Goal: Information Seeking & Learning: Check status

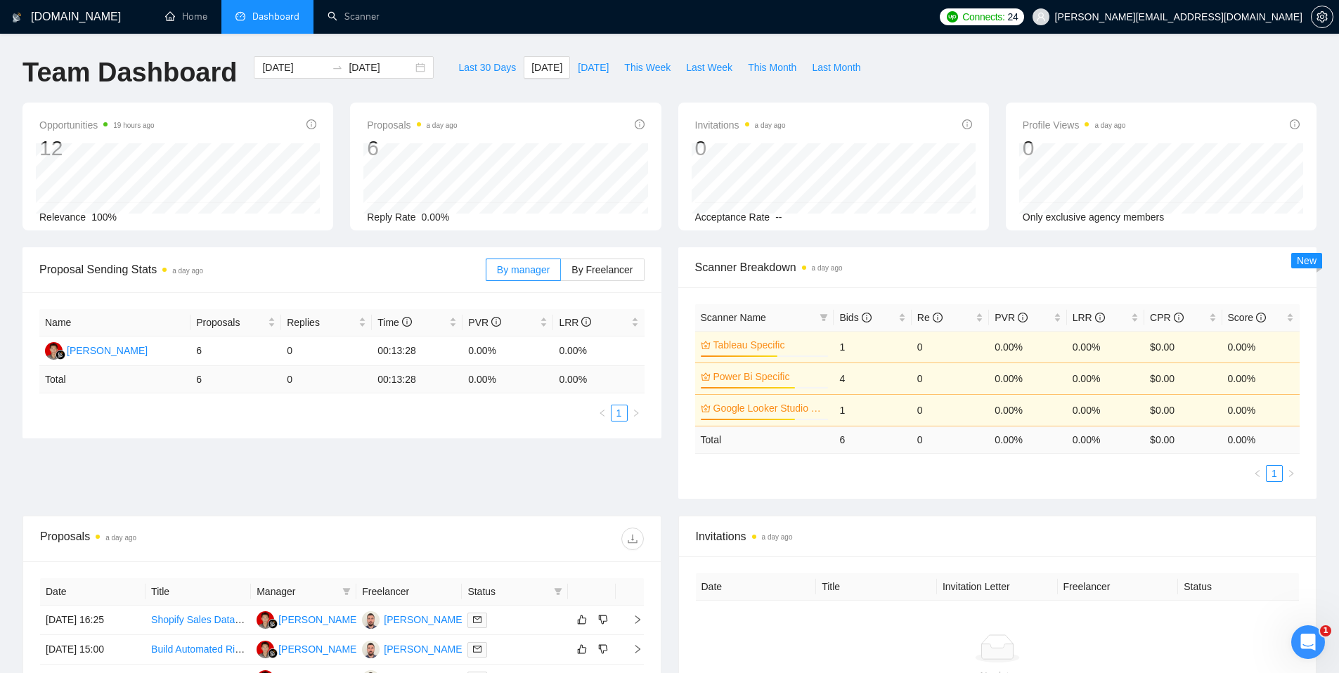
click at [261, 16] on span "Dashboard" at bounding box center [275, 17] width 47 height 12
click at [193, 16] on link "Home" at bounding box center [186, 17] width 42 height 12
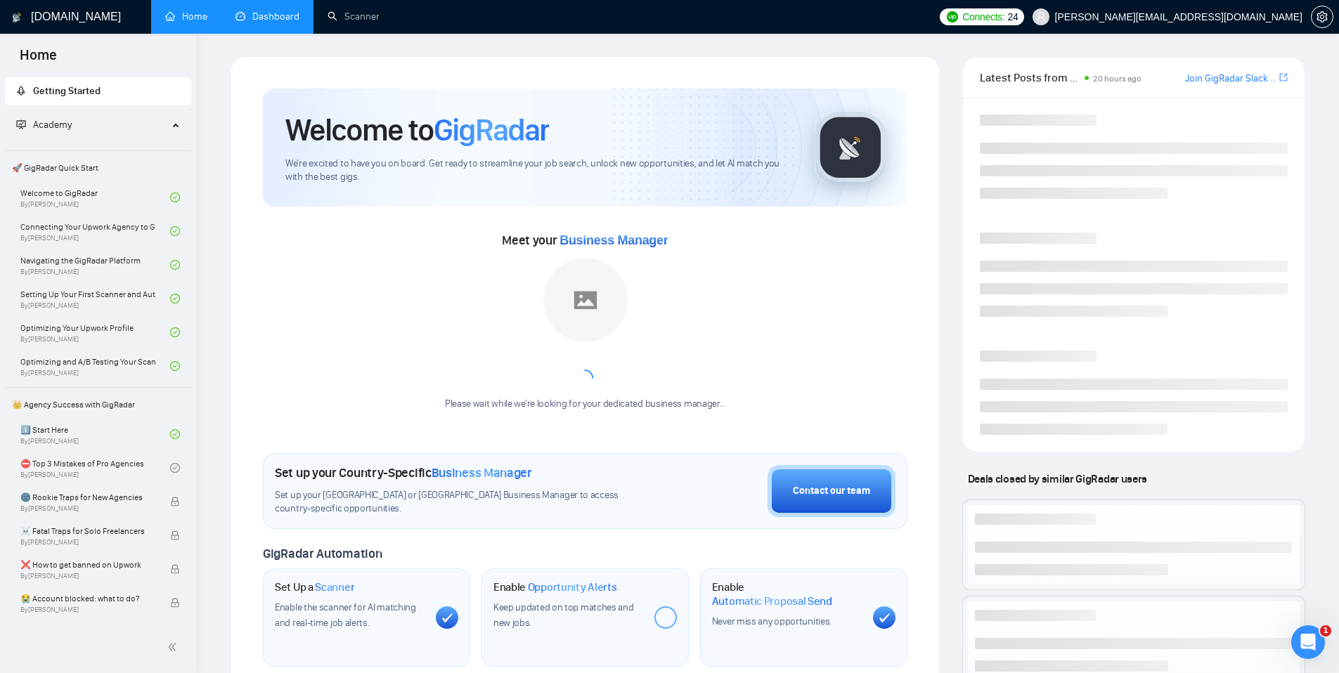
click at [286, 15] on link "Dashboard" at bounding box center [267, 17] width 64 height 12
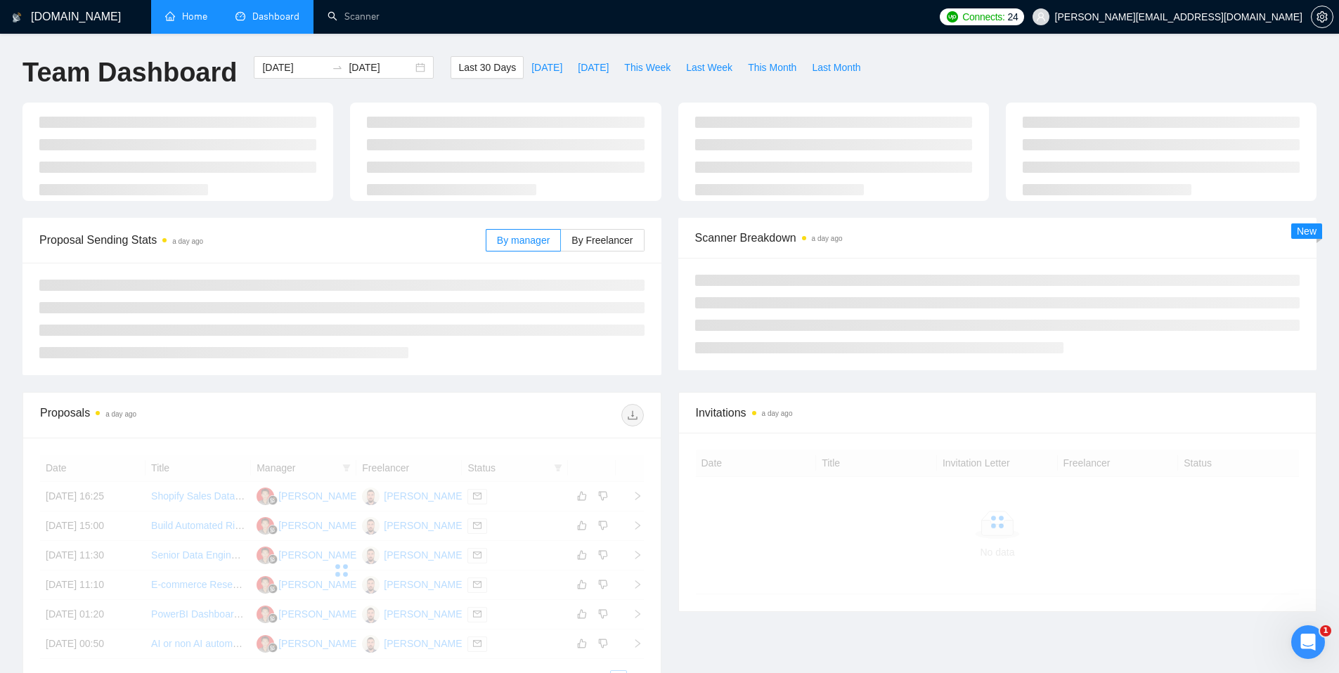
click at [190, 22] on link "Home" at bounding box center [186, 17] width 42 height 12
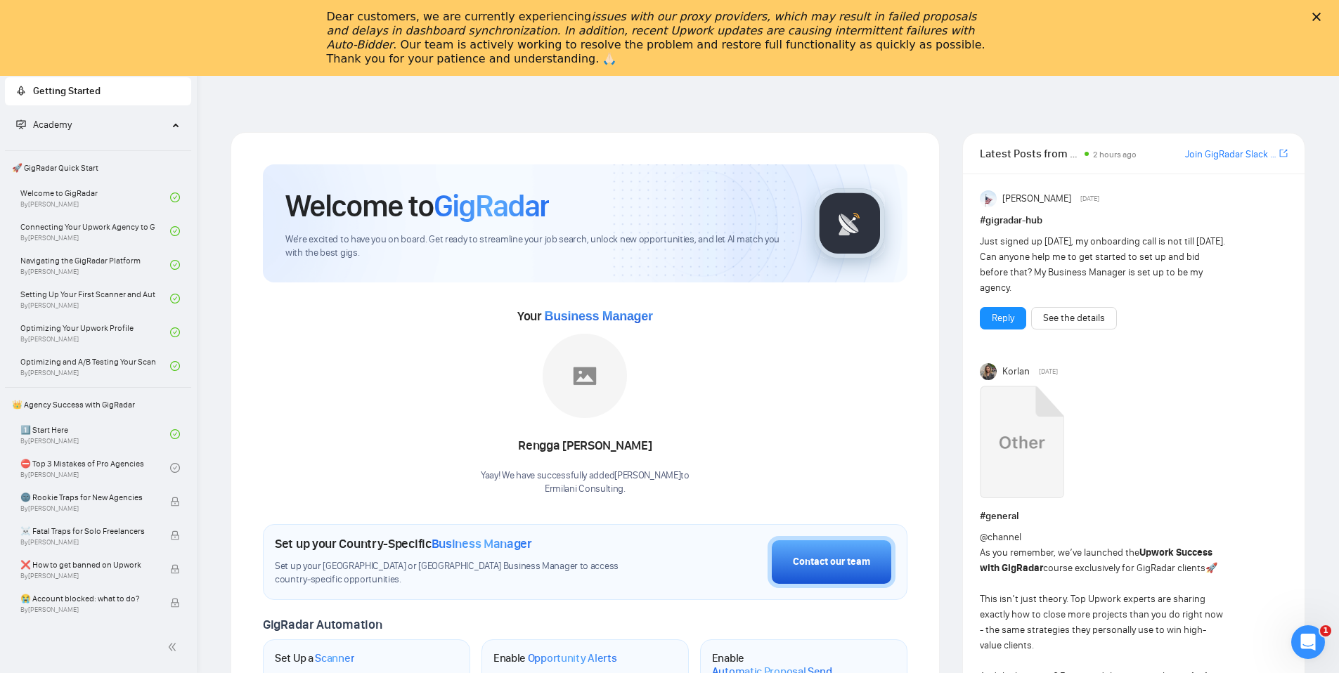
click at [315, 41] on div "Dear customers, we are currently experiencing issues with our proxy providers, …" at bounding box center [669, 38] width 1339 height 65
click at [1321, 15] on icon "Close" at bounding box center [1316, 17] width 8 height 8
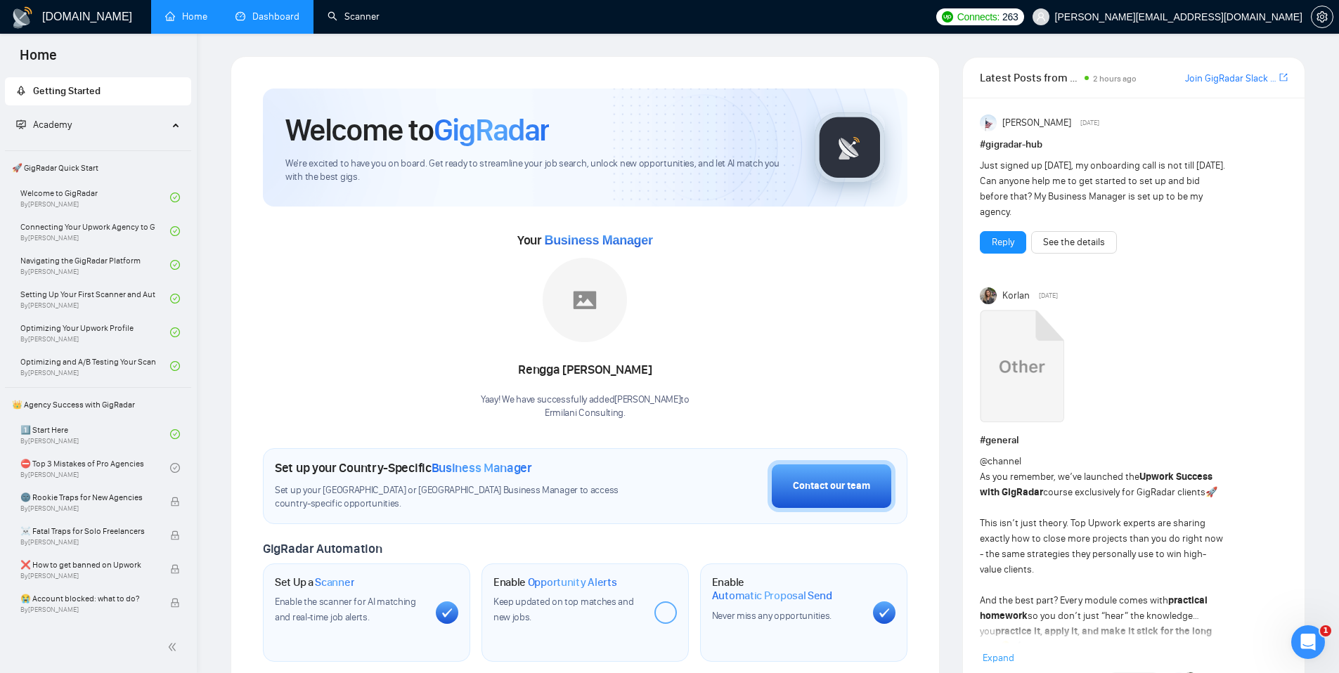
click at [299, 12] on link "Dashboard" at bounding box center [267, 17] width 64 height 12
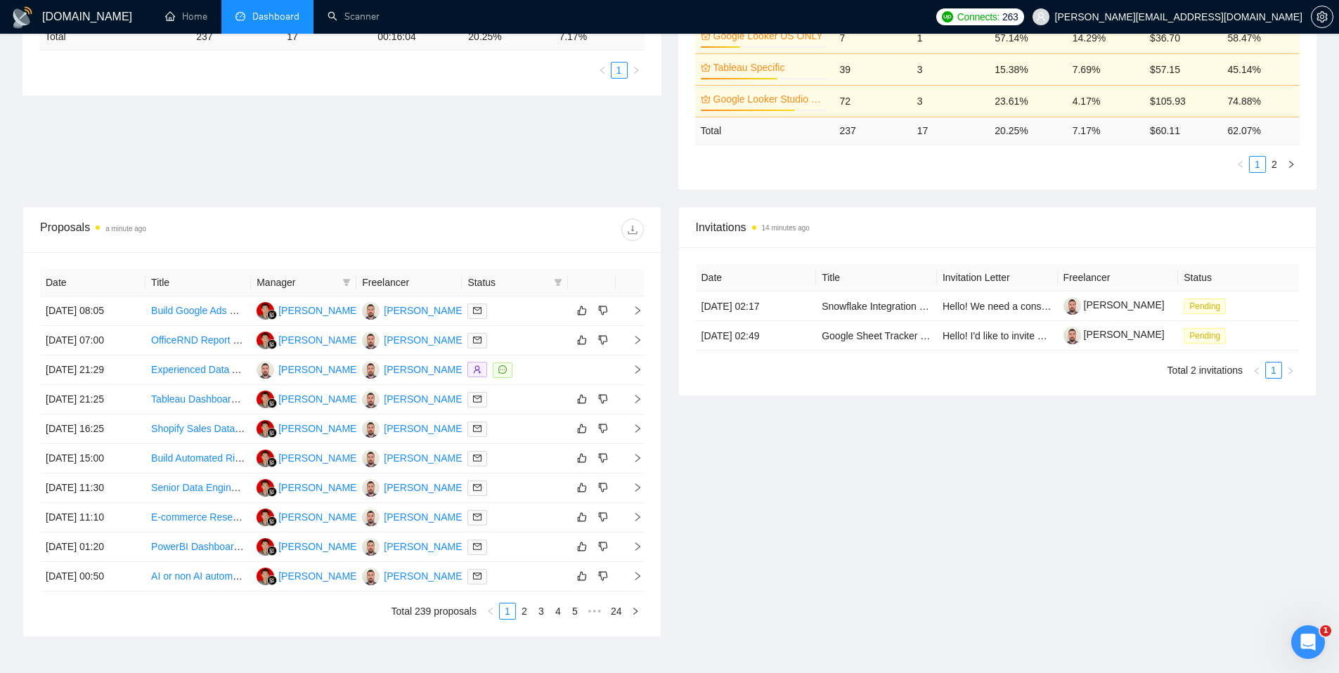
scroll to position [423, 0]
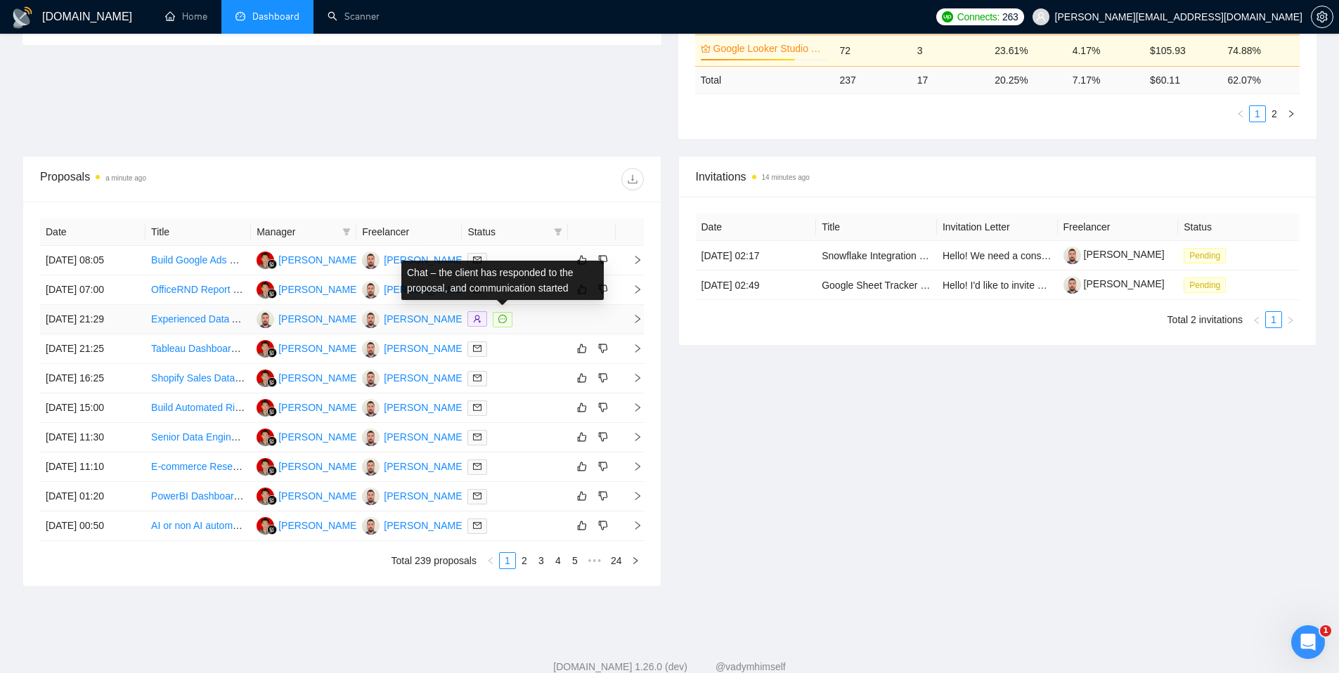
click at [497, 319] on span at bounding box center [503, 319] width 20 height 15
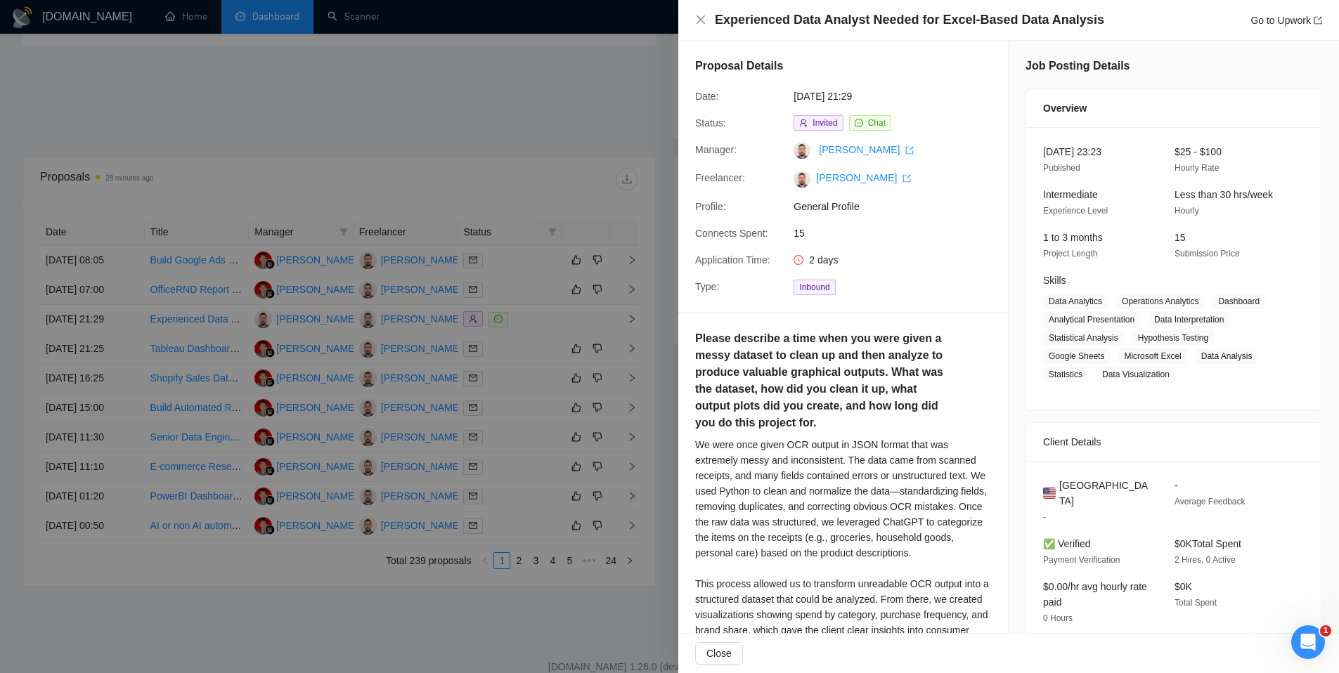
click at [842, 266] on div "2 days" at bounding box center [862, 259] width 148 height 15
drag, startPoint x: 786, startPoint y: 263, endPoint x: 885, endPoint y: 269, distance: 98.6
click at [885, 269] on div "Proposal Details Date: 27 Aug, 2025 21:29 Status: Invited Chat Manager: Nicola …" at bounding box center [843, 176] width 330 height 271
click at [886, 269] on div "Proposal Details Date: 27 Aug, 2025 21:29 Status: Invited Chat Manager: Nicola …" at bounding box center [843, 176] width 330 height 271
click at [514, 210] on div at bounding box center [669, 336] width 1339 height 673
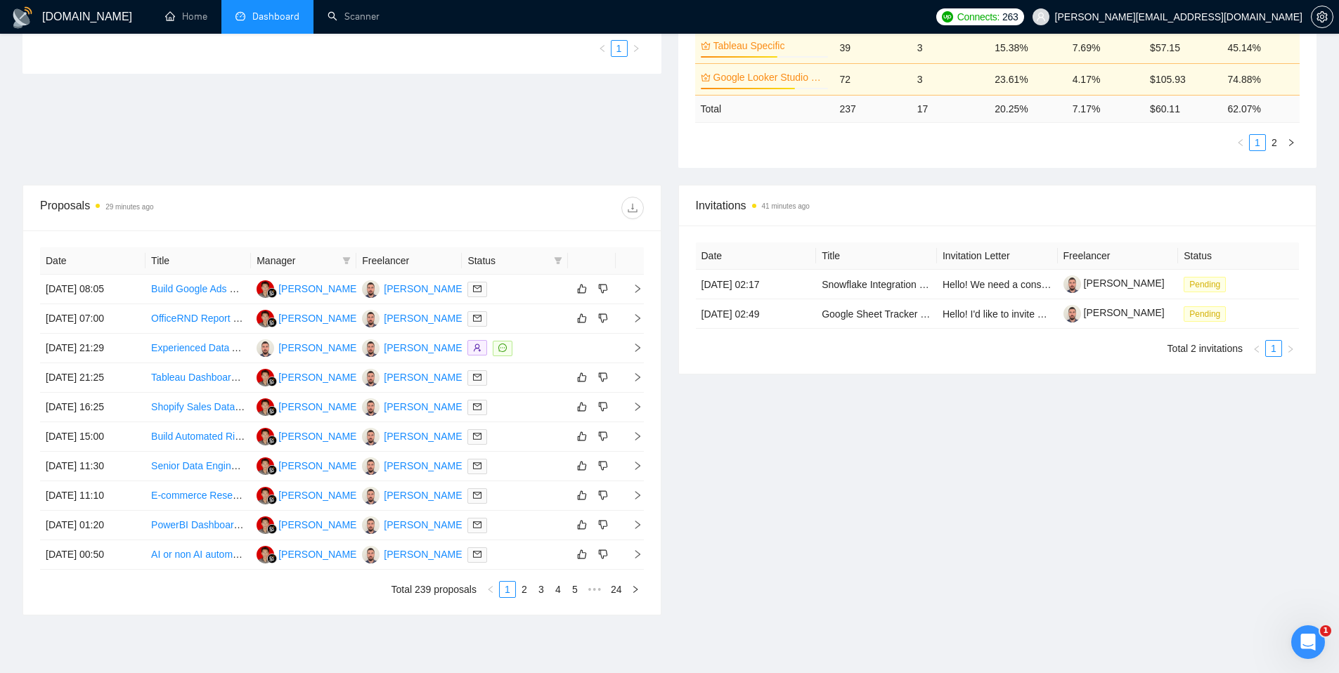
scroll to position [462, 0]
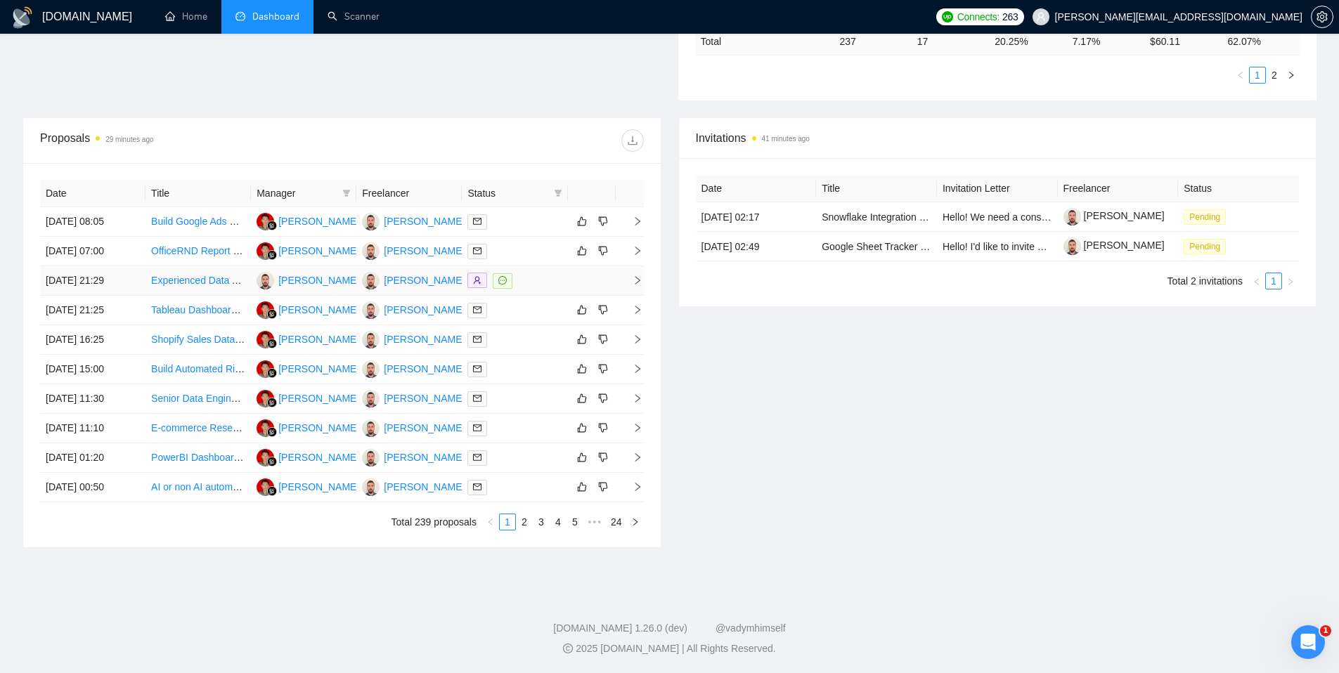
click at [504, 279] on icon "message" at bounding box center [502, 280] width 8 height 8
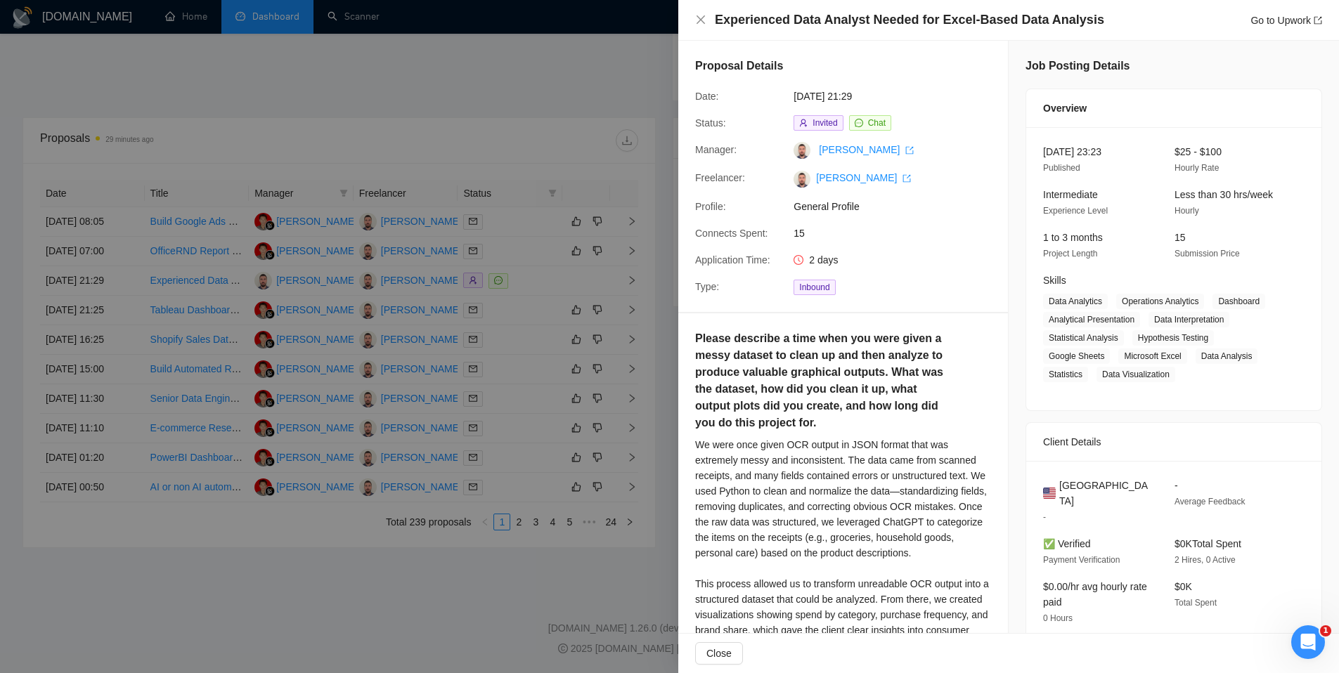
click at [495, 164] on div at bounding box center [669, 336] width 1339 height 673
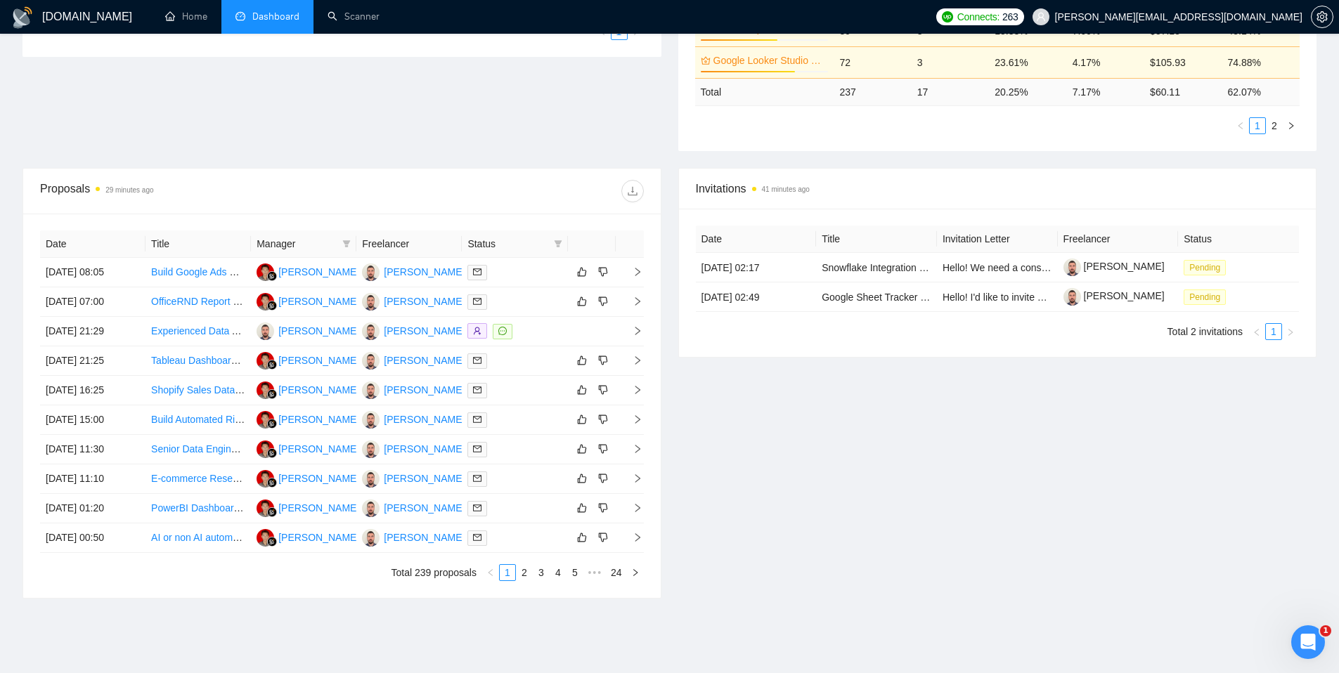
scroll to position [339, 0]
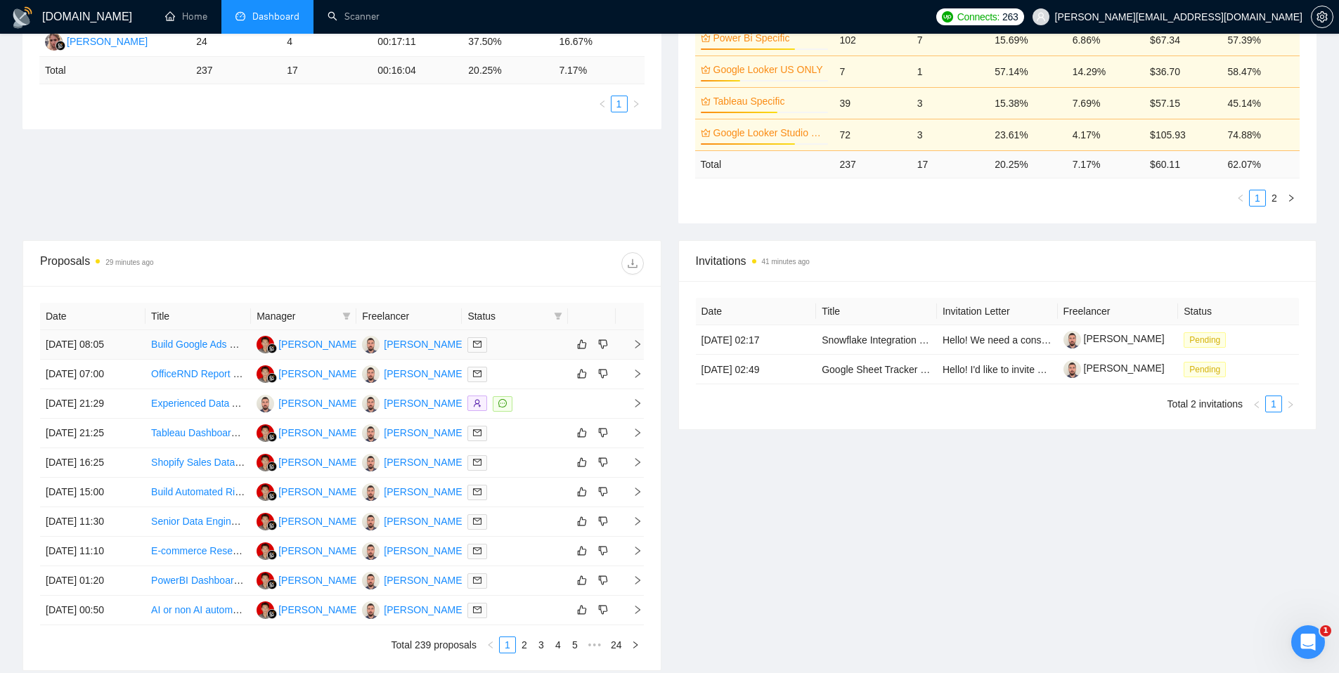
click at [526, 346] on div at bounding box center [514, 345] width 94 height 16
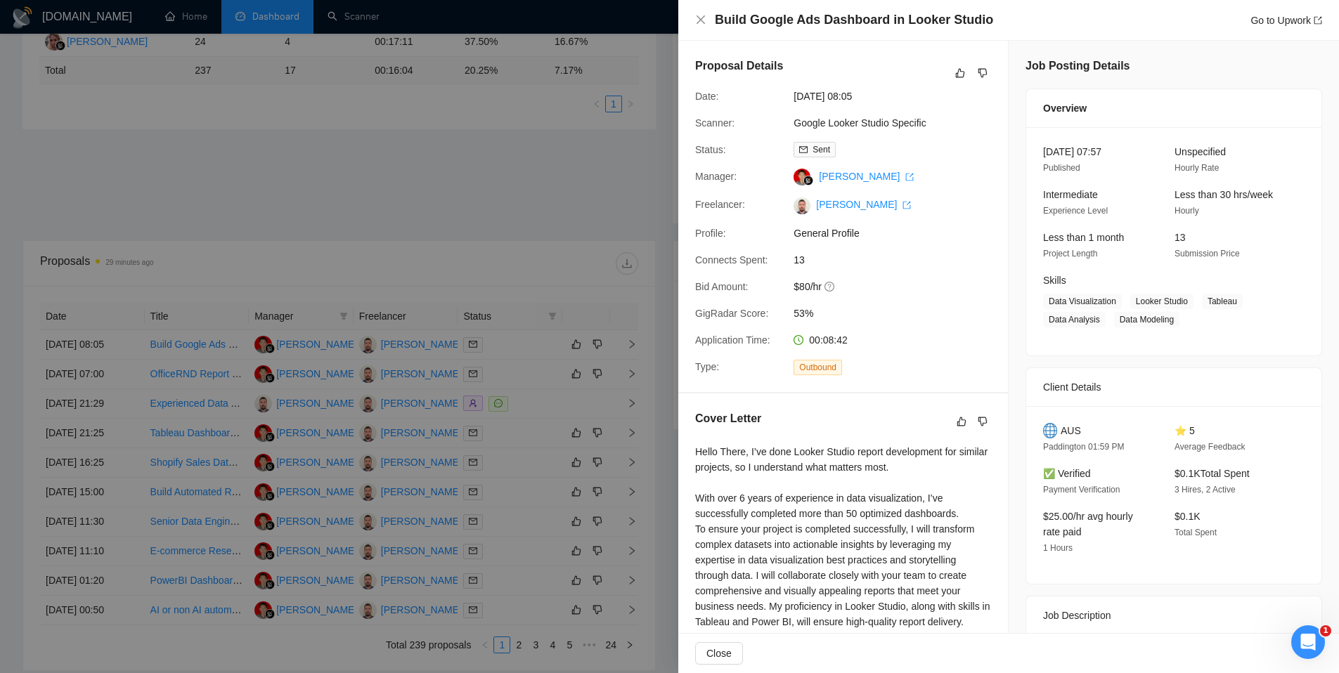
scroll to position [220, 0]
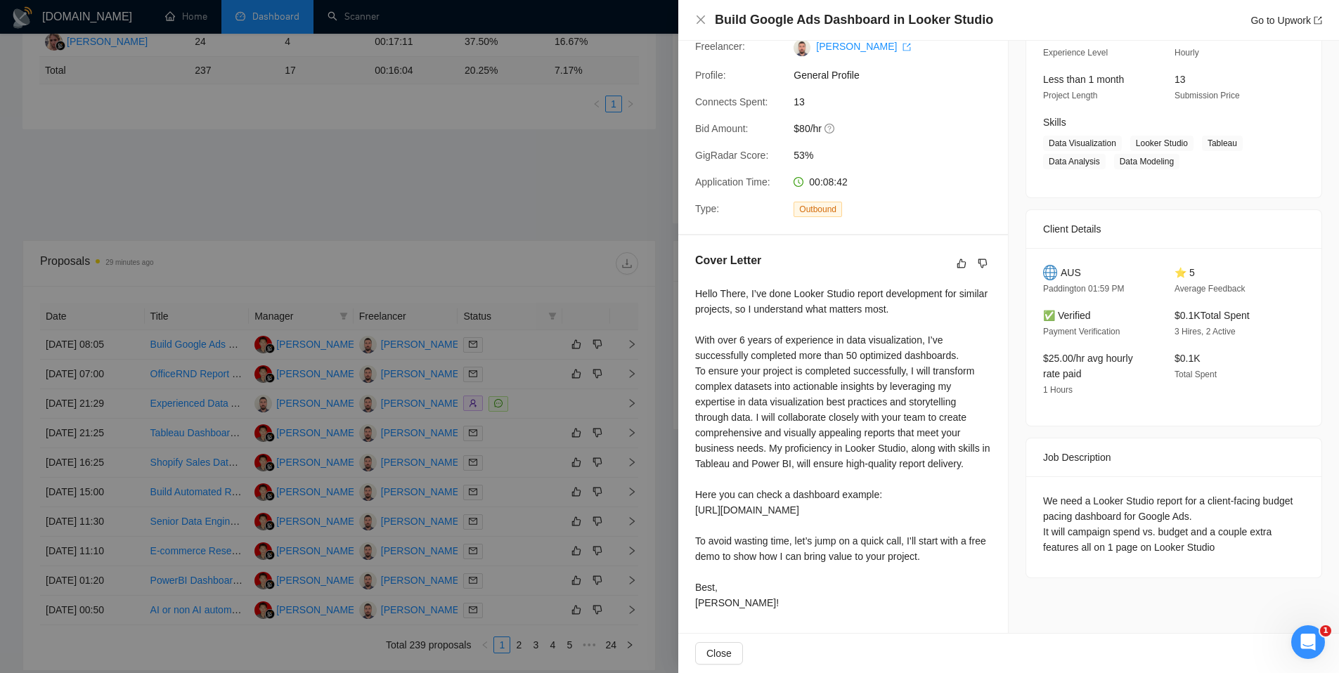
click at [647, 298] on div at bounding box center [669, 336] width 1339 height 673
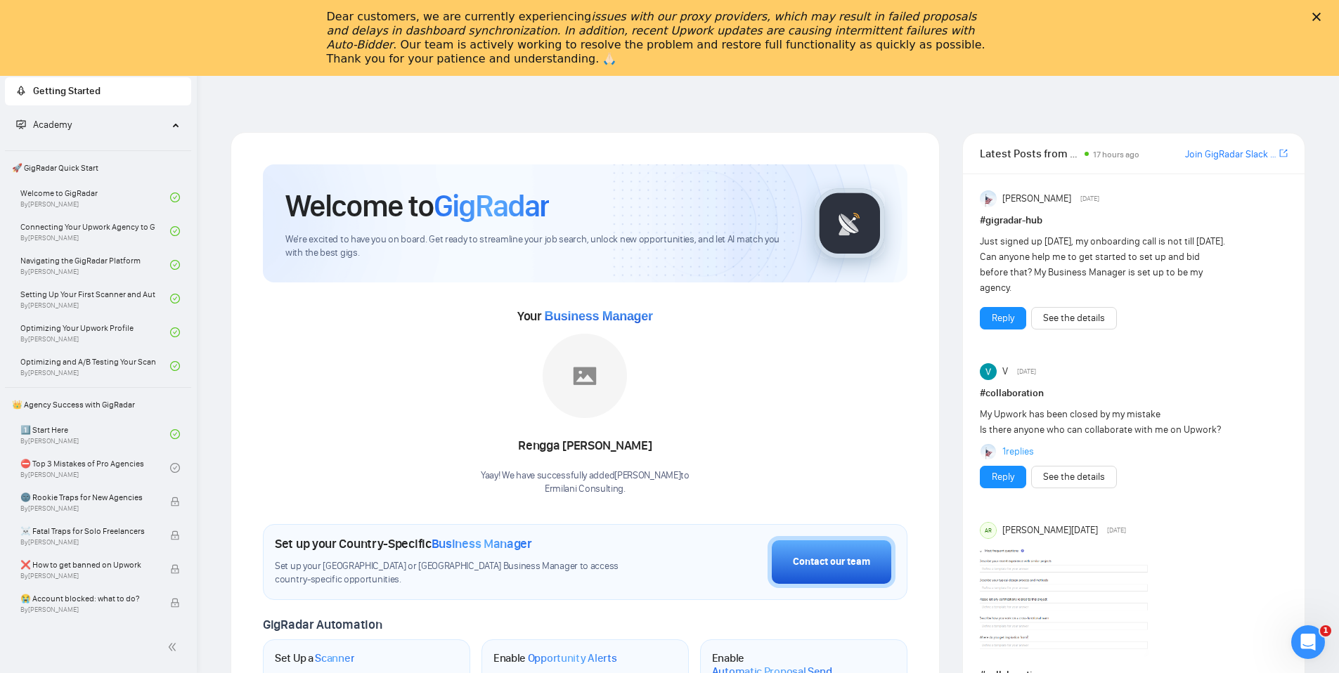
click at [1326, 17] on div "Close" at bounding box center [1319, 17] width 14 height 8
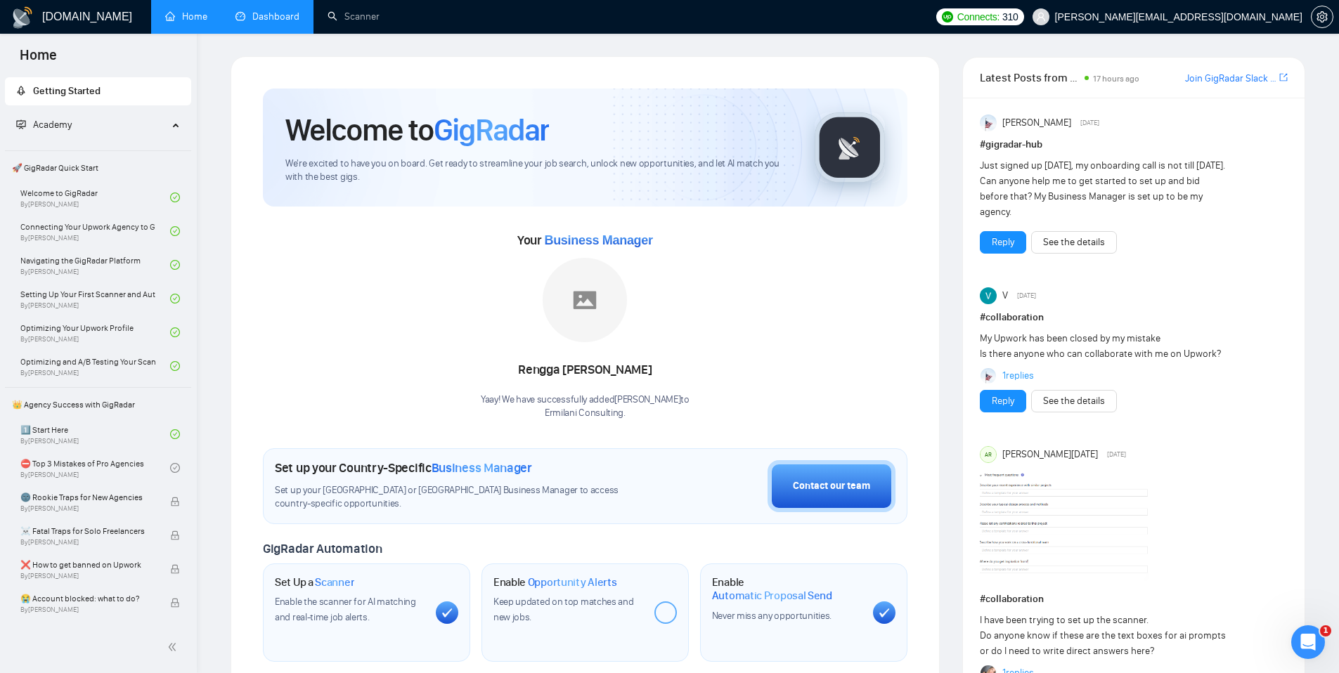
click at [257, 18] on link "Dashboard" at bounding box center [267, 17] width 64 height 12
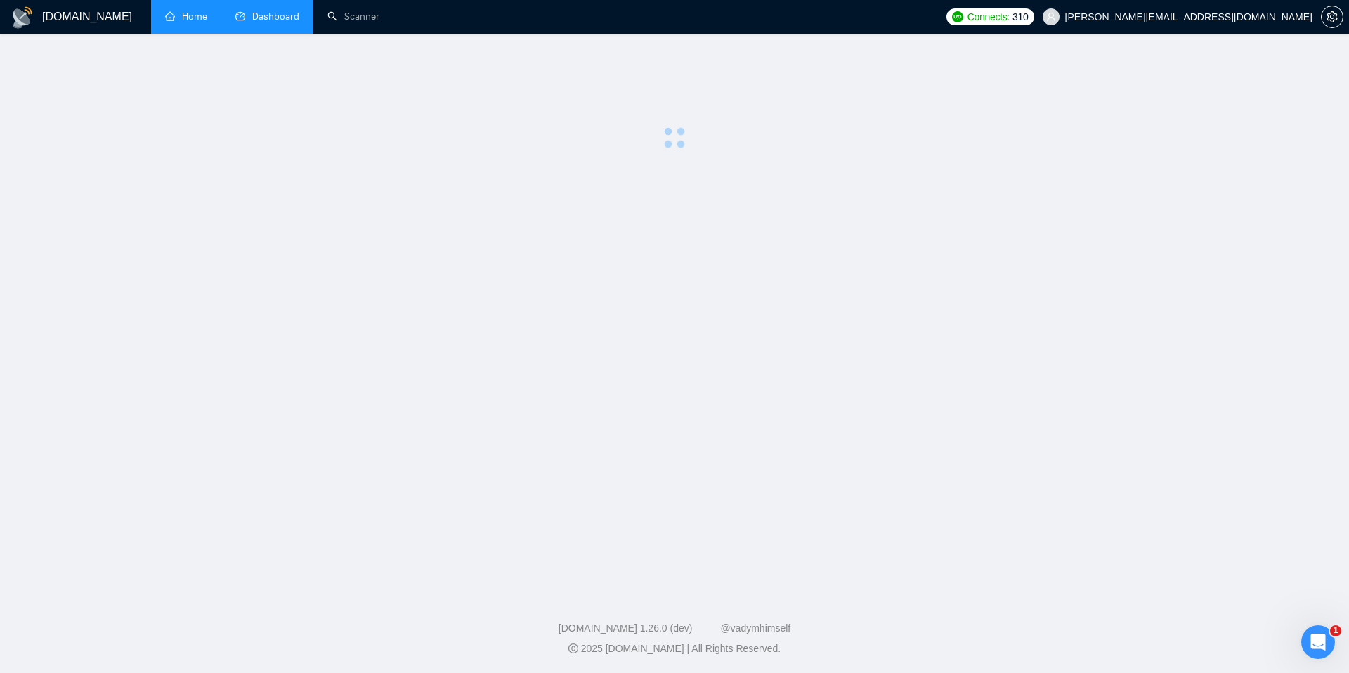
click at [181, 20] on link "Home" at bounding box center [186, 17] width 42 height 12
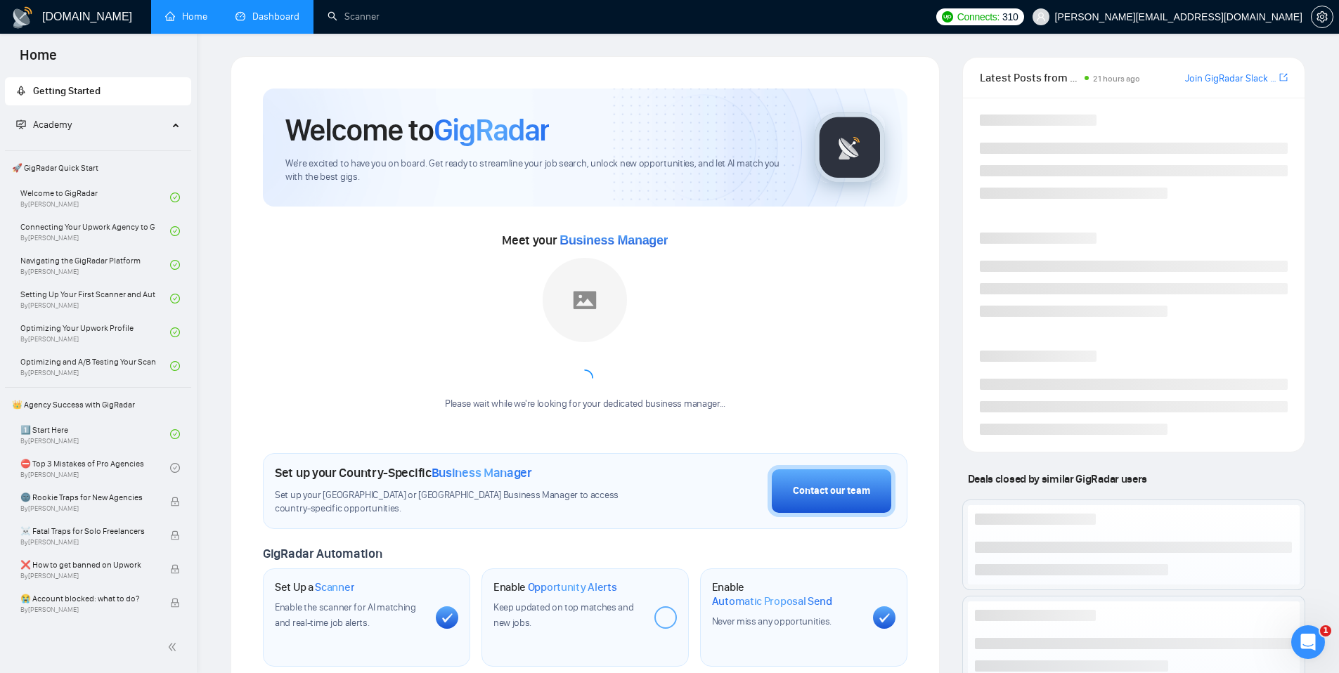
click at [277, 21] on link "Dashboard" at bounding box center [267, 17] width 64 height 12
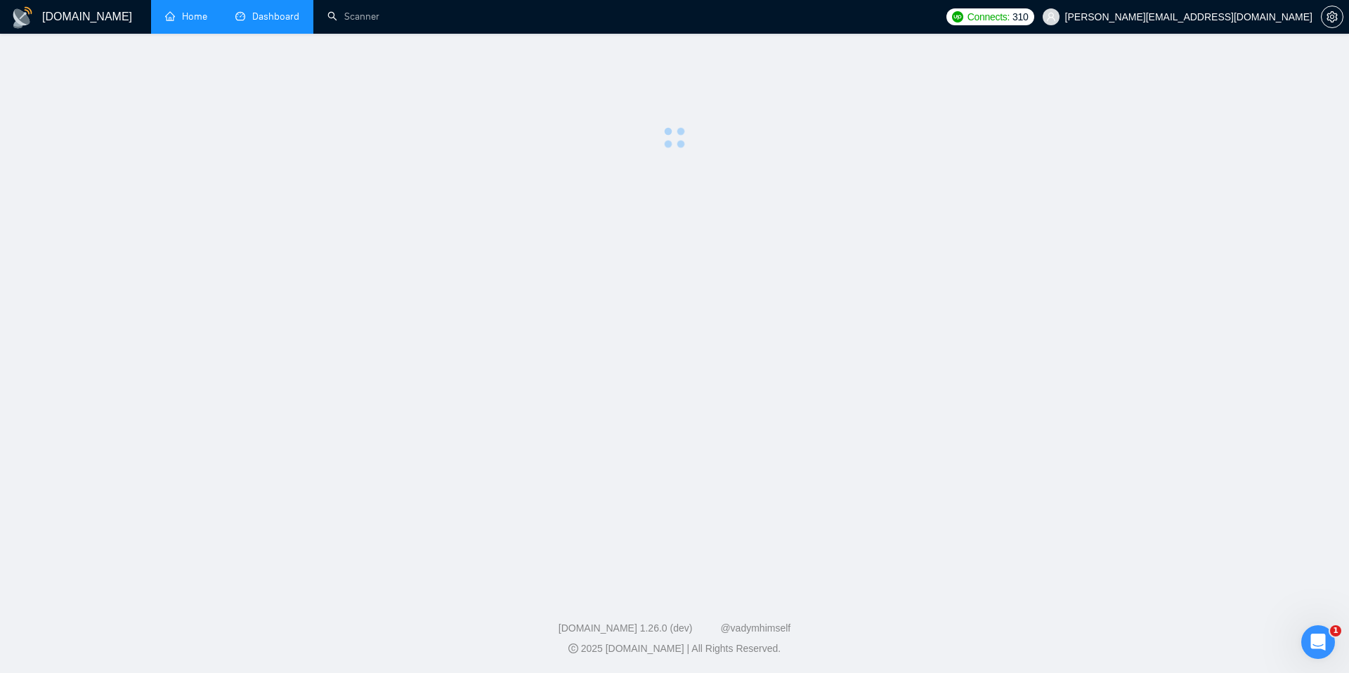
click at [178, 22] on link "Home" at bounding box center [186, 17] width 42 height 12
